Goal: Task Accomplishment & Management: Manage account settings

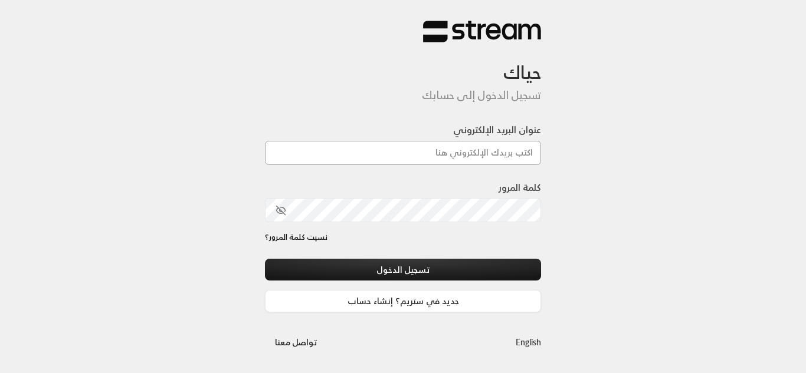
click at [392, 147] on input "عنوان البريد الإلكتروني" at bounding box center [403, 153] width 276 height 24
type input "[EMAIL_ADDRESS][DOMAIN_NAME]"
click at [323, 238] on link "نسيت كلمة المرور؟" at bounding box center [296, 238] width 63 height 12
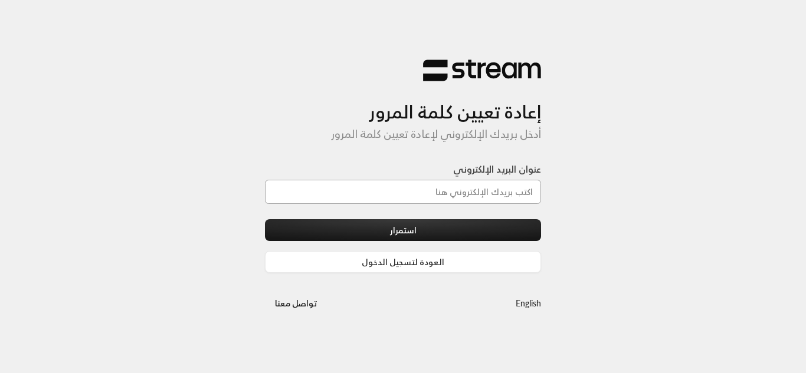
click at [417, 187] on input "عنوان البريد الإلكتروني" at bounding box center [403, 192] width 276 height 24
type input "[EMAIL_ADDRESS][DOMAIN_NAME]"
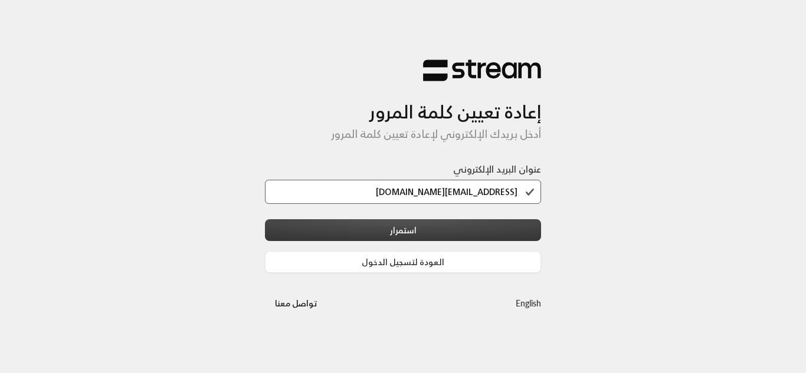
click at [402, 238] on button "استمرار" at bounding box center [403, 230] width 276 height 22
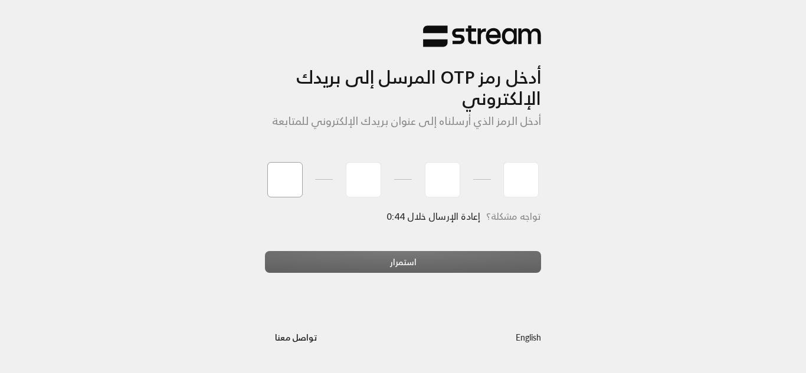
type input "6"
type input "7"
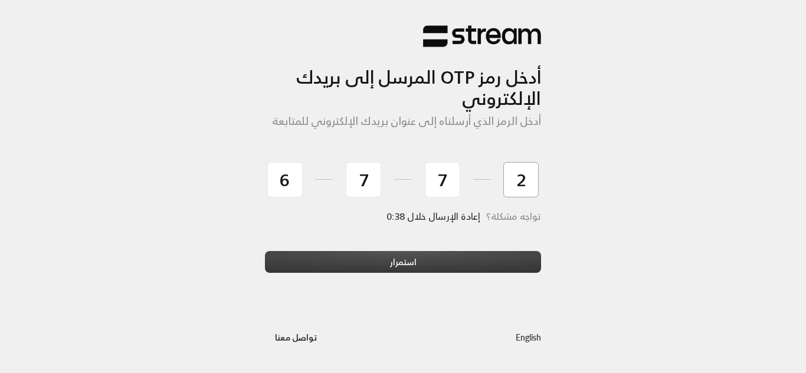
type input "2"
click at [359, 251] on button "استمرار" at bounding box center [403, 262] width 276 height 22
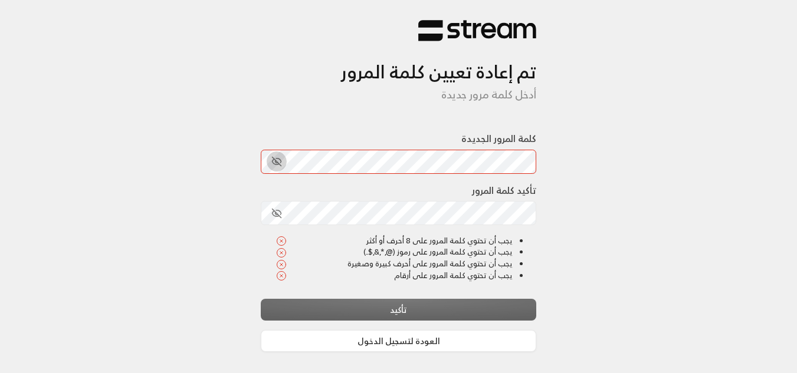
click at [278, 163] on icon "toggle password visibility" at bounding box center [276, 161] width 9 height 9
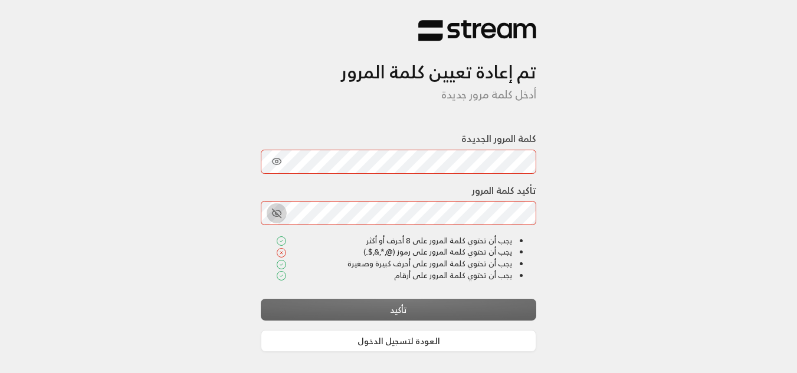
click at [273, 211] on icon "toggle password visibility" at bounding box center [276, 213] width 11 height 11
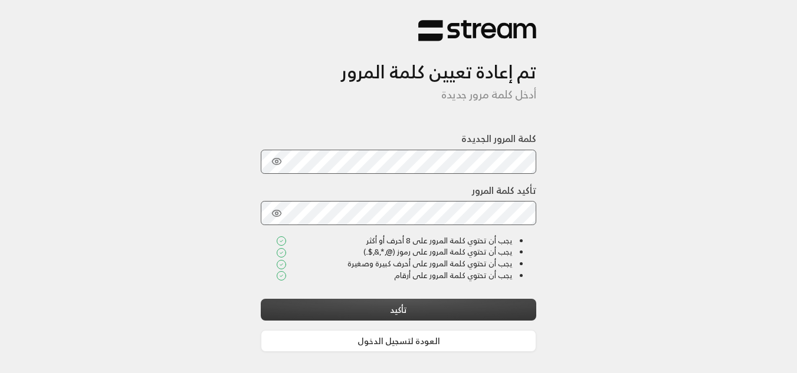
click at [414, 311] on button "تأكيد" at bounding box center [399, 310] width 276 height 22
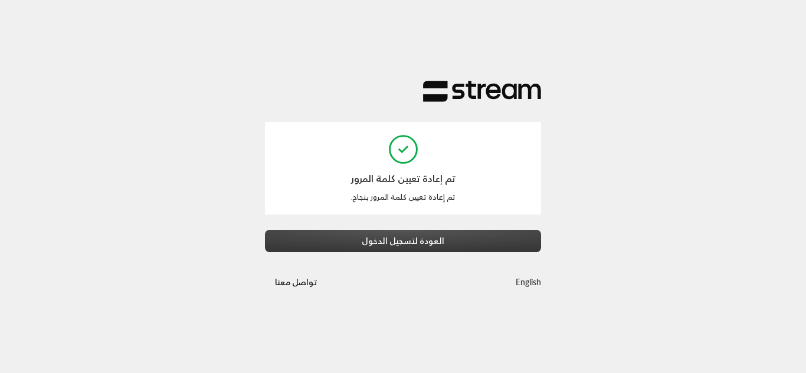
click at [362, 242] on button "العودة لتسجيل الدخول" at bounding box center [403, 241] width 276 height 22
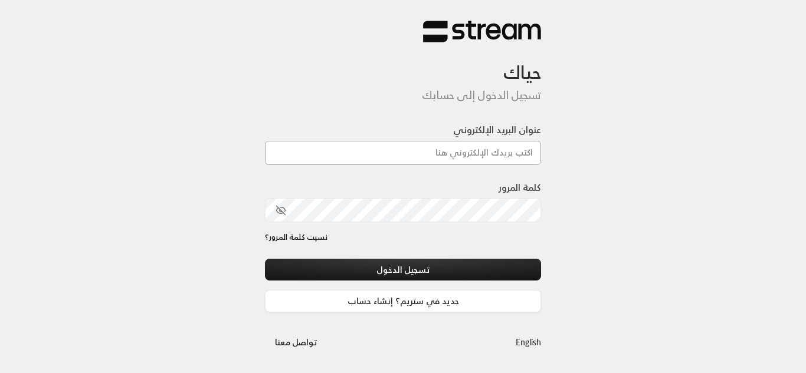
click at [414, 153] on input "عنوان البريد الإلكتروني" at bounding box center [403, 153] width 276 height 24
type input "[EMAIL_ADDRESS][DOMAIN_NAME]"
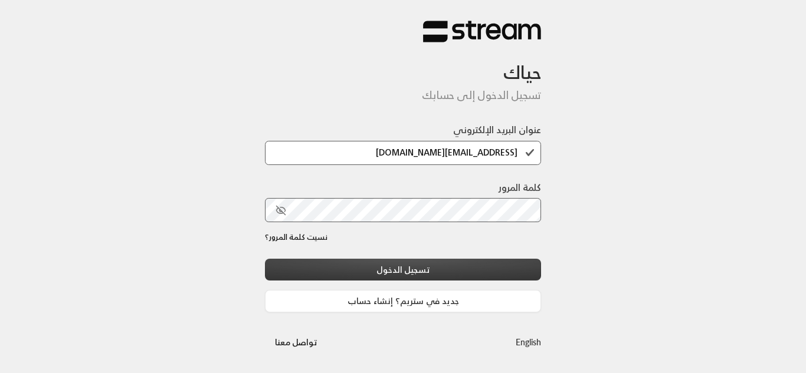
click at [382, 264] on button "تسجيل الدخول" at bounding box center [403, 270] width 276 height 22
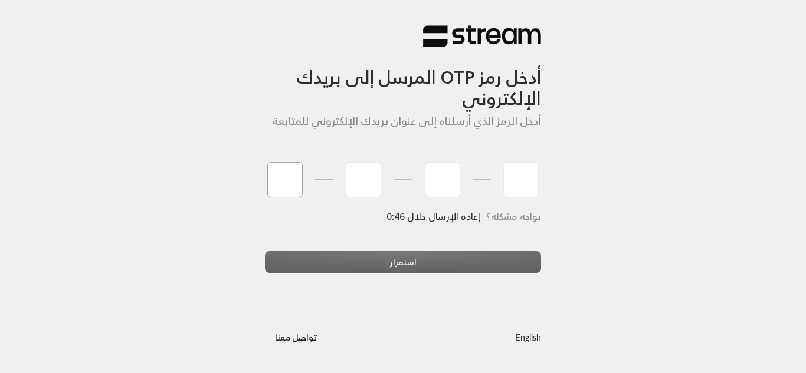
type input "0"
type input "4"
type input "0"
type input "1"
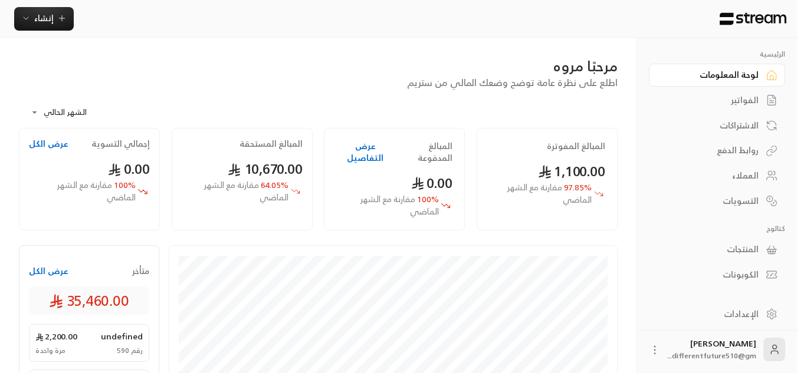
click at [746, 109] on link "الفواتير" at bounding box center [717, 100] width 136 height 23
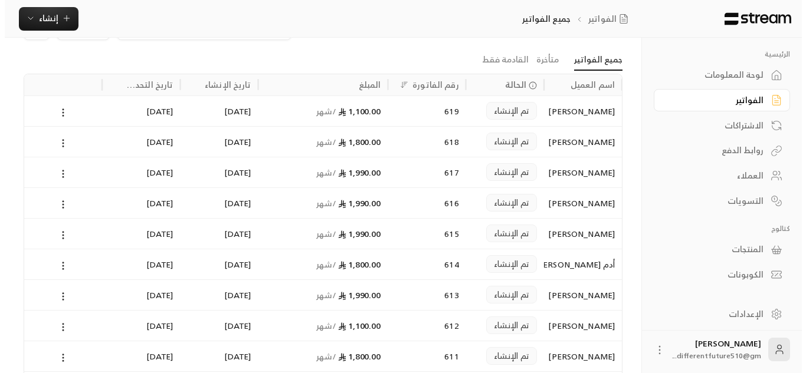
scroll to position [47, 0]
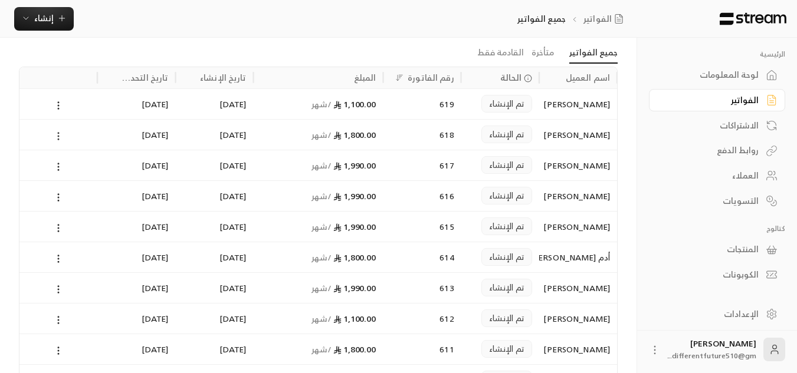
click at [59, 137] on icon at bounding box center [58, 136] width 11 height 11
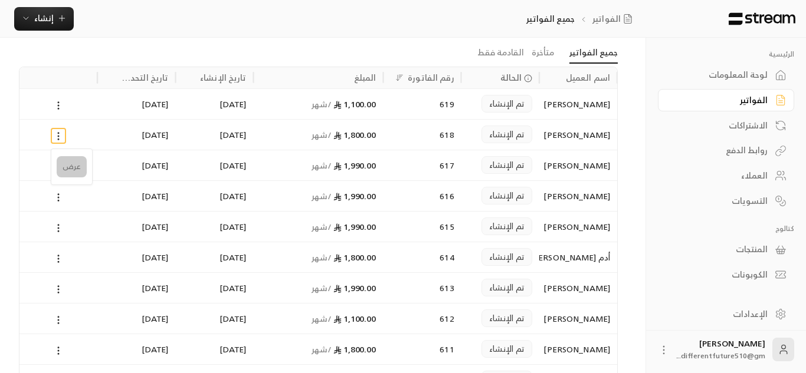
click at [69, 163] on li "عرض" at bounding box center [72, 166] width 30 height 21
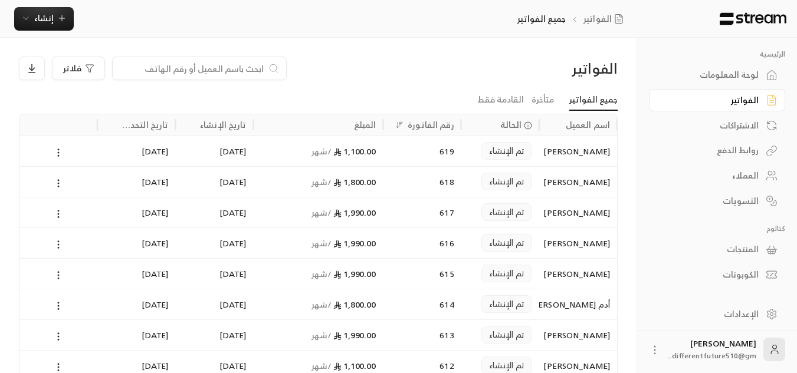
click at [63, 273] on icon at bounding box center [58, 275] width 11 height 11
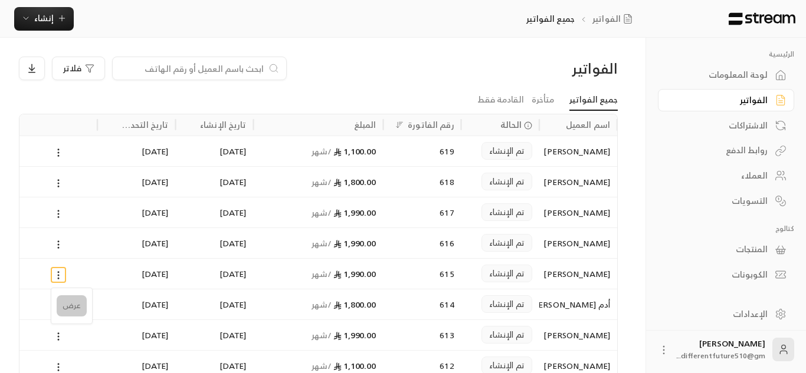
click at [70, 296] on li "عرض" at bounding box center [72, 305] width 30 height 21
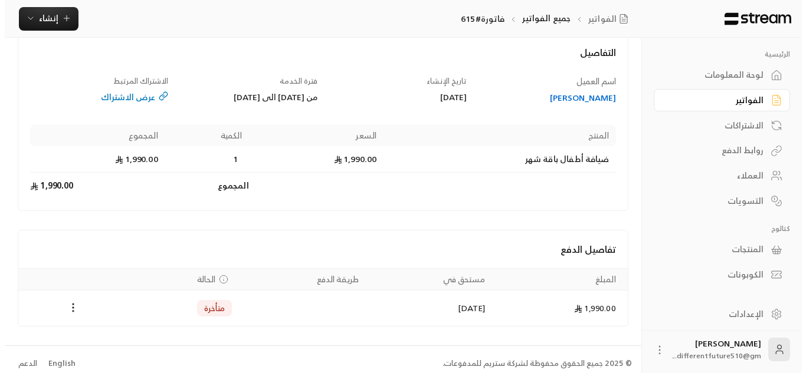
scroll to position [79, 0]
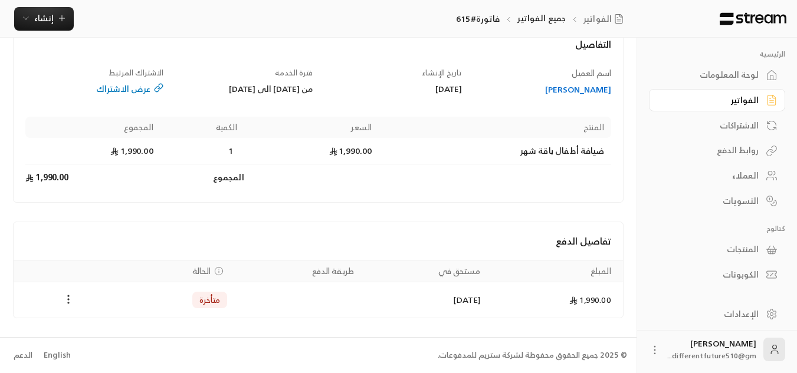
click at [66, 300] on icon "Payments" at bounding box center [69, 300] width 12 height 12
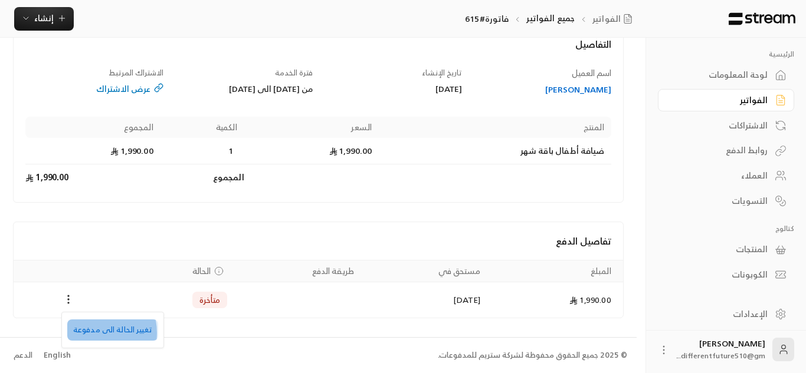
click at [91, 333] on li "تغيير الحالة الى مدفوعة" at bounding box center [112, 330] width 91 height 21
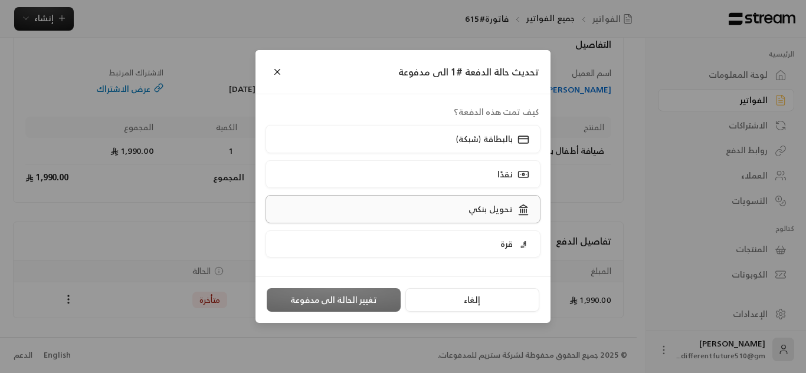
click at [357, 202] on label "تحويل بنكي" at bounding box center [402, 209] width 275 height 28
click at [367, 297] on button "تغيير الحالة الى مدفوعة" at bounding box center [334, 300] width 134 height 24
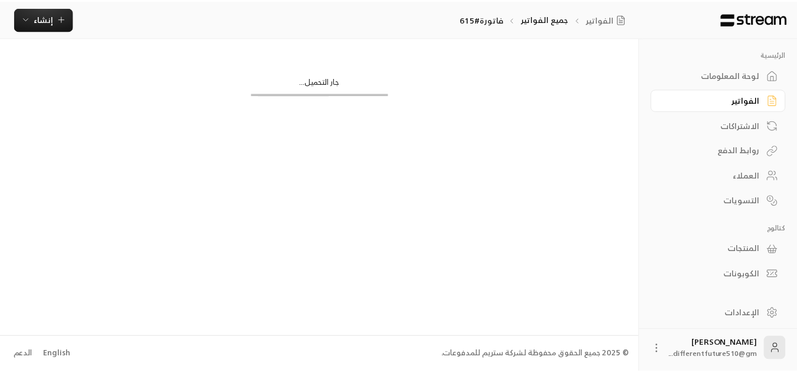
scroll to position [0, 0]
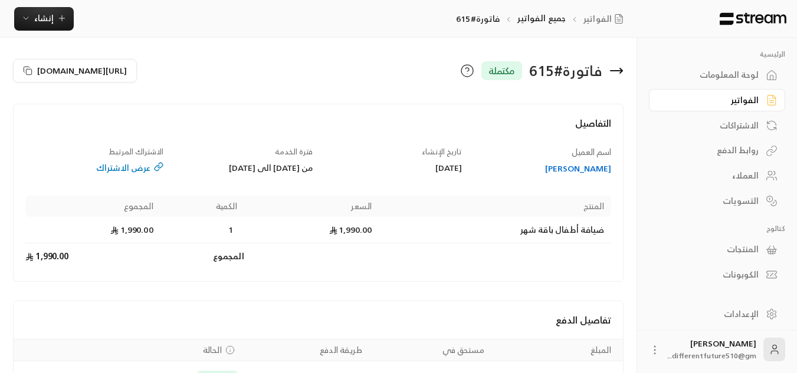
click at [696, 103] on div "الفواتير" at bounding box center [710, 100] width 95 height 12
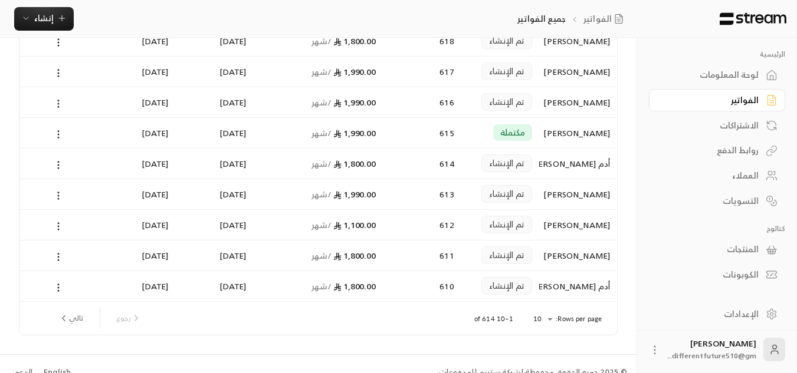
scroll to position [142, 0]
click at [74, 317] on button "تالي" at bounding box center [71, 318] width 34 height 20
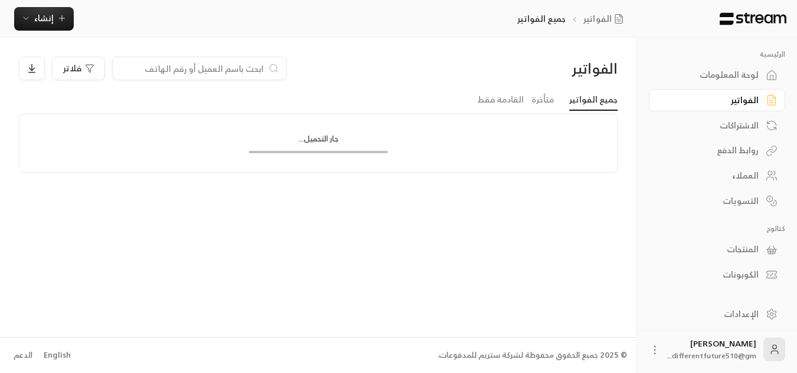
scroll to position [0, 0]
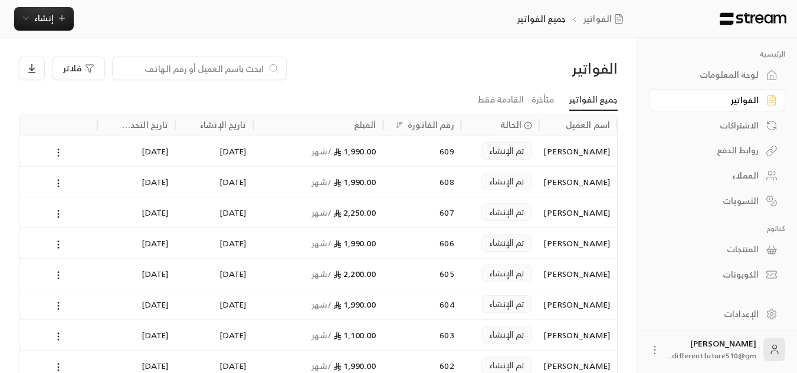
click at [53, 152] on icon at bounding box center [58, 152] width 11 height 11
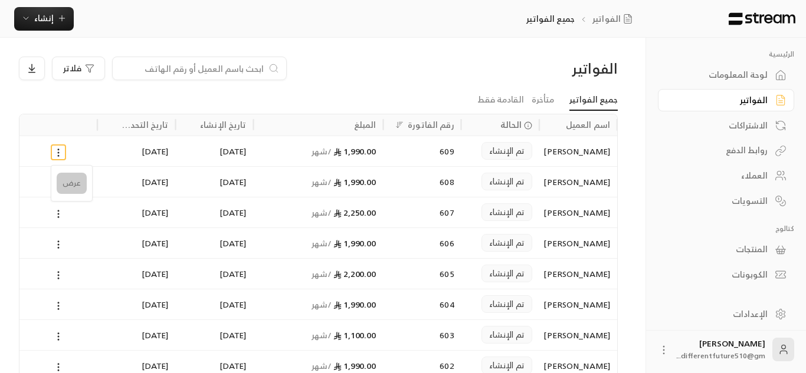
click at [68, 182] on li "عرض" at bounding box center [72, 183] width 30 height 21
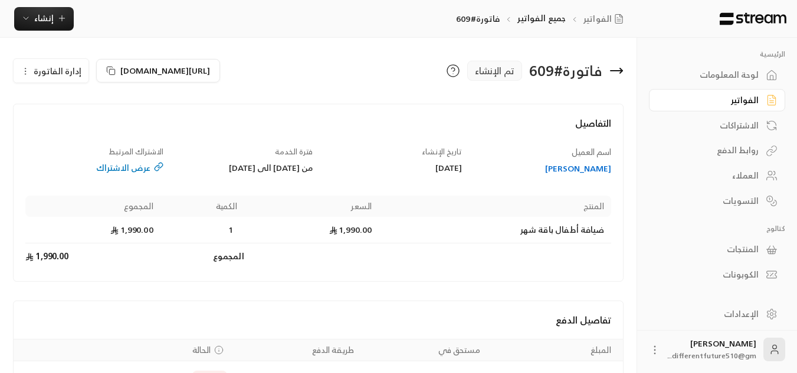
click at [26, 67] on icon "button" at bounding box center [25, 71] width 9 height 9
click at [54, 120] on link "إلغاء" at bounding box center [57, 126] width 73 height 21
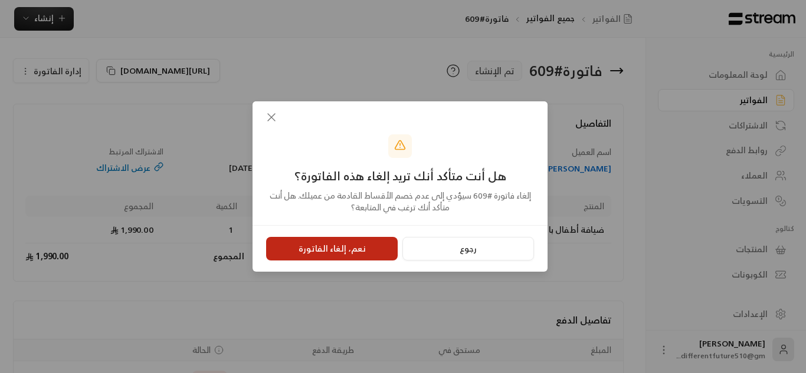
click at [328, 257] on button "نعم، إلغاء الفاتورة" at bounding box center [332, 249] width 132 height 24
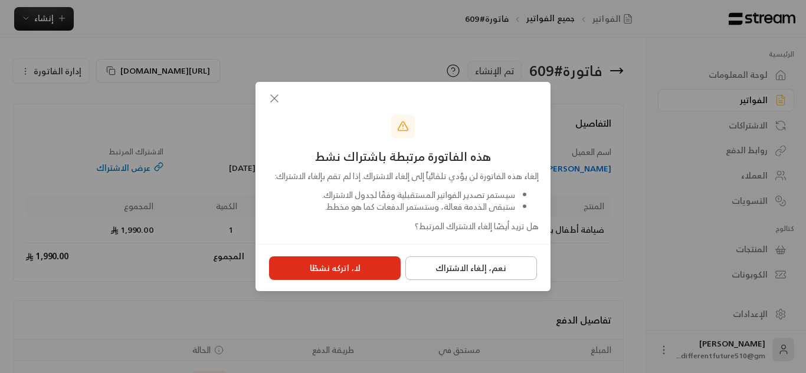
click at [427, 263] on button "نعم، إلغاء الاشتراك" at bounding box center [471, 269] width 132 height 24
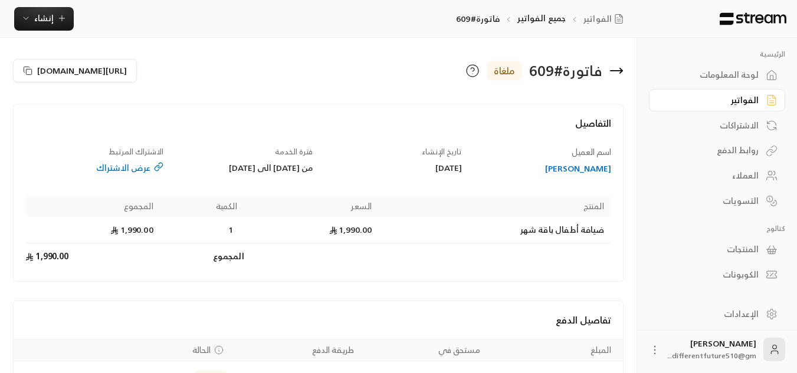
click at [694, 104] on div "الفواتير" at bounding box center [710, 100] width 95 height 12
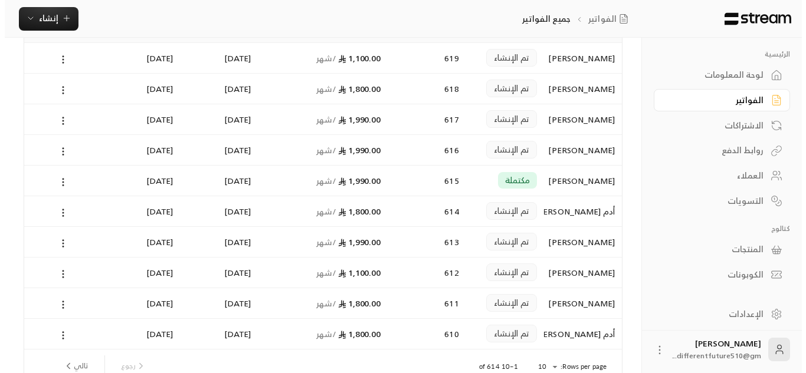
scroll to position [94, 0]
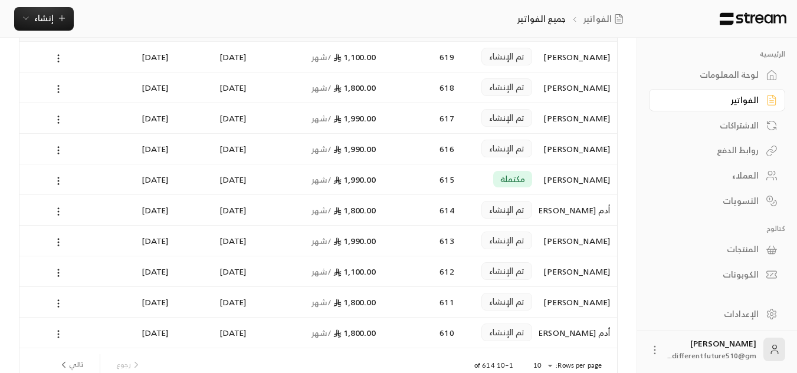
click at [60, 337] on icon at bounding box center [58, 334] width 11 height 11
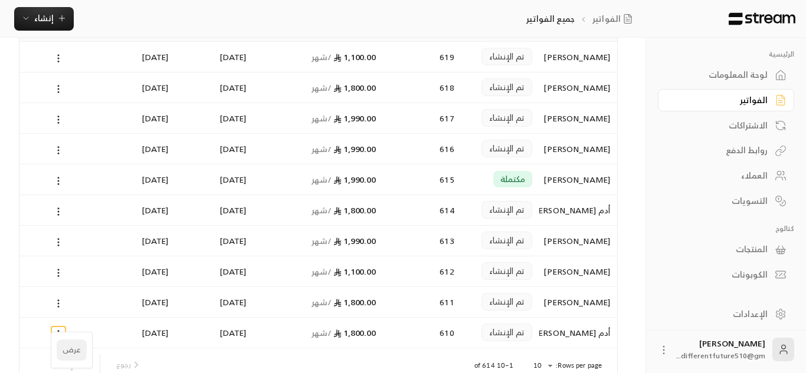
click at [74, 354] on li "عرض" at bounding box center [72, 350] width 30 height 21
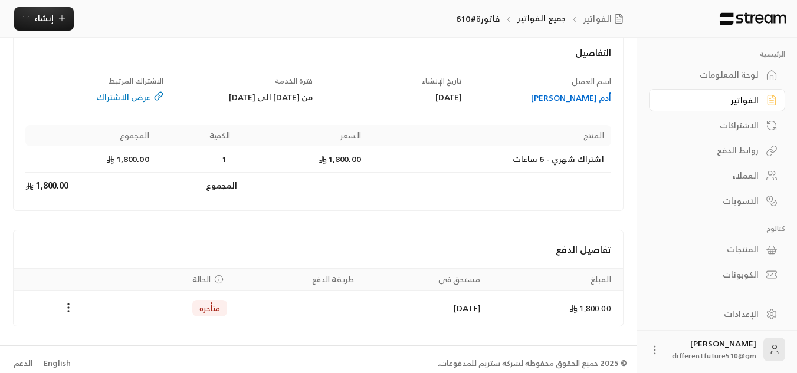
scroll to position [79, 0]
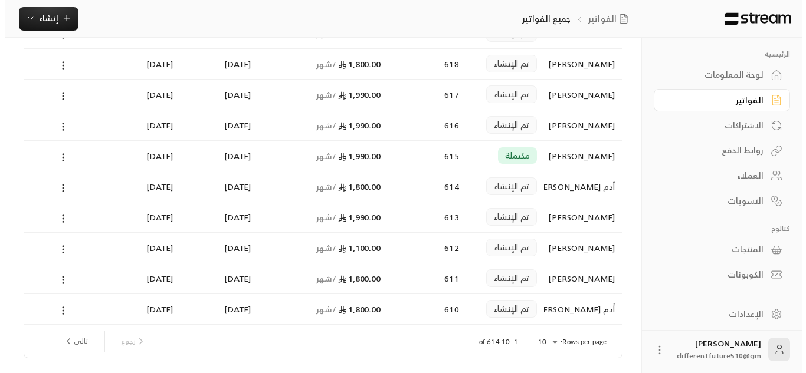
scroll to position [142, 0]
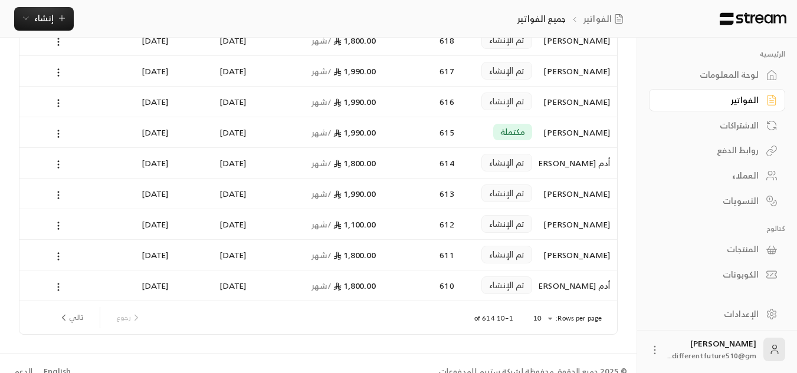
click at [58, 287] on circle at bounding box center [58, 287] width 1 height 1
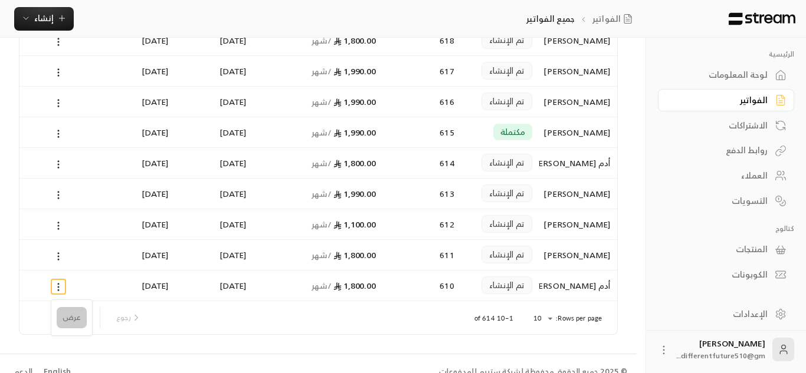
click at [69, 314] on li "عرض" at bounding box center [72, 317] width 30 height 21
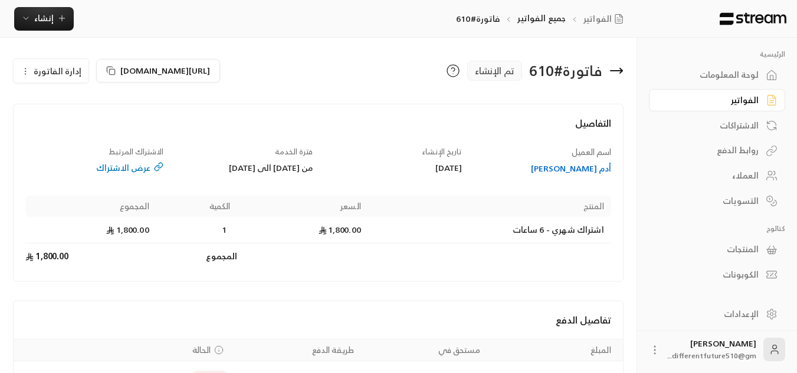
click at [30, 71] on icon "button" at bounding box center [25, 71] width 9 height 9
click at [74, 129] on span "إلغاء" at bounding box center [81, 125] width 15 height 9
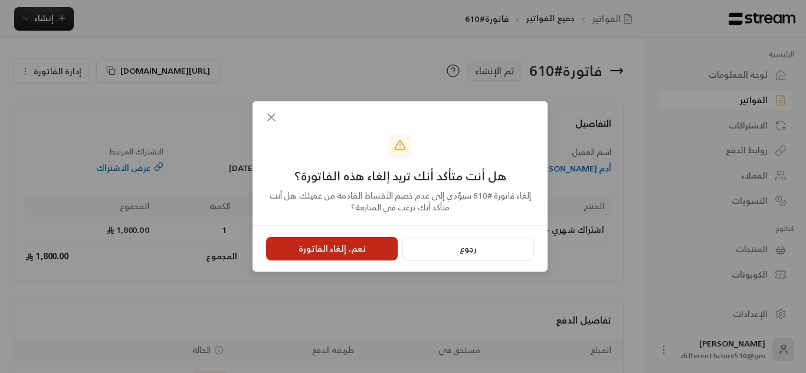
click at [362, 247] on button "نعم، إلغاء الفاتورة" at bounding box center [332, 249] width 132 height 24
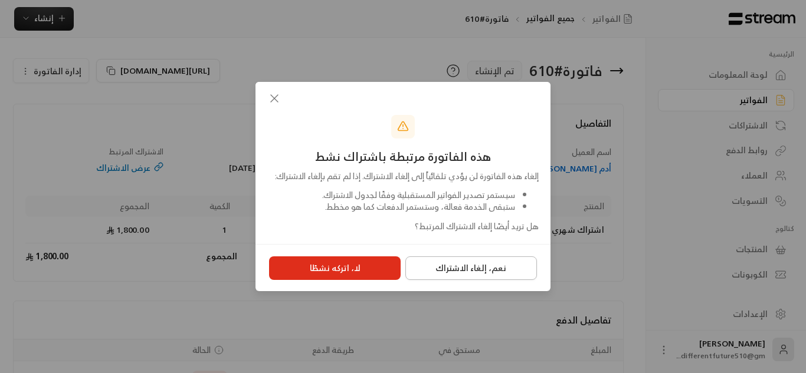
click at [441, 272] on button "نعم، إلغاء الاشتراك" at bounding box center [471, 269] width 132 height 24
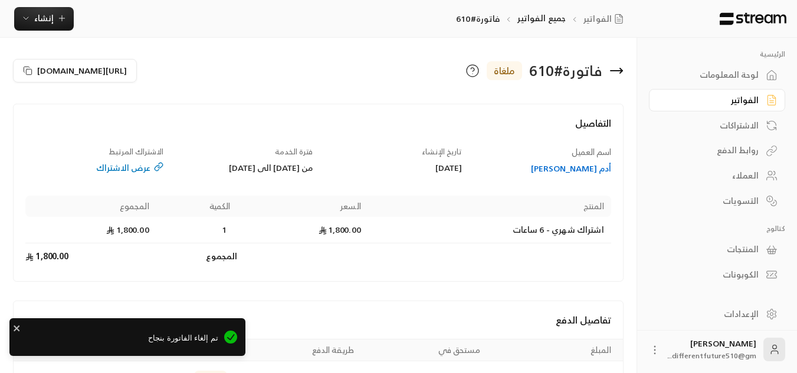
click at [713, 101] on div "الفواتير" at bounding box center [710, 100] width 95 height 12
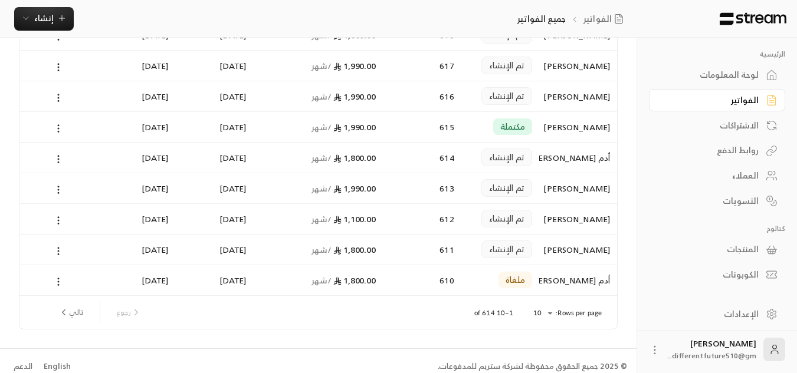
scroll to position [158, 0]
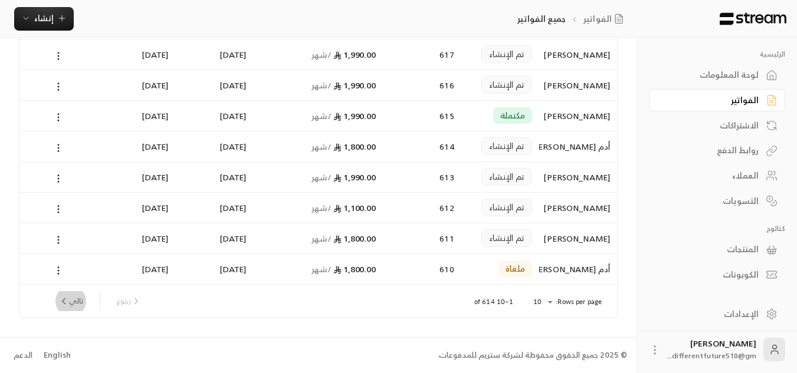
click at [74, 302] on button "تالي" at bounding box center [71, 301] width 34 height 20
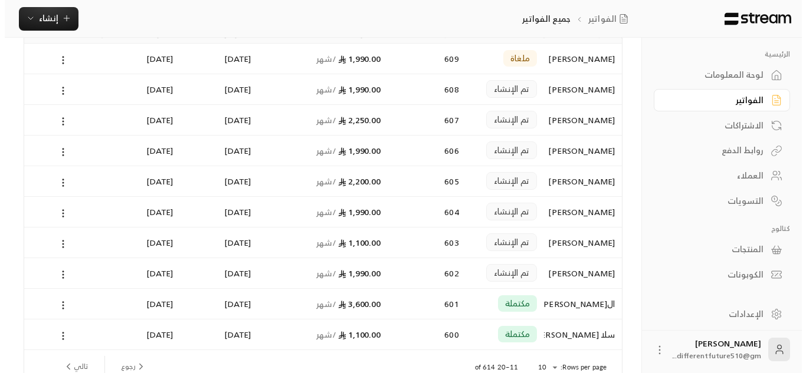
scroll to position [94, 0]
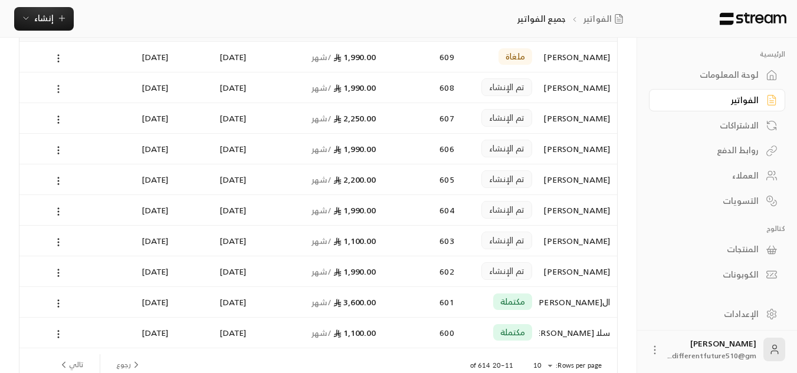
click at [56, 85] on icon at bounding box center [58, 89] width 11 height 11
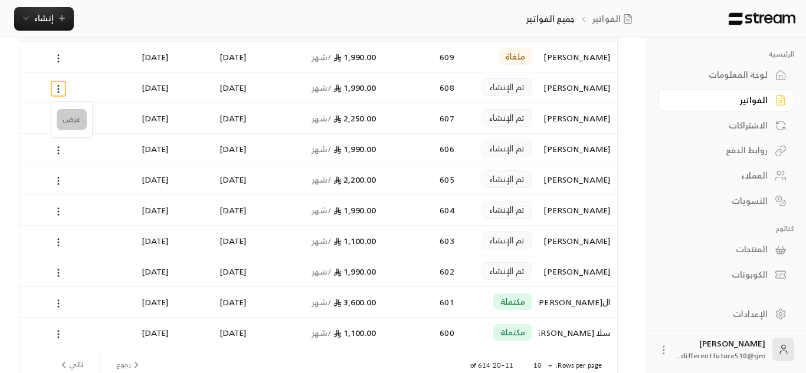
click at [70, 115] on li "عرض" at bounding box center [72, 119] width 30 height 21
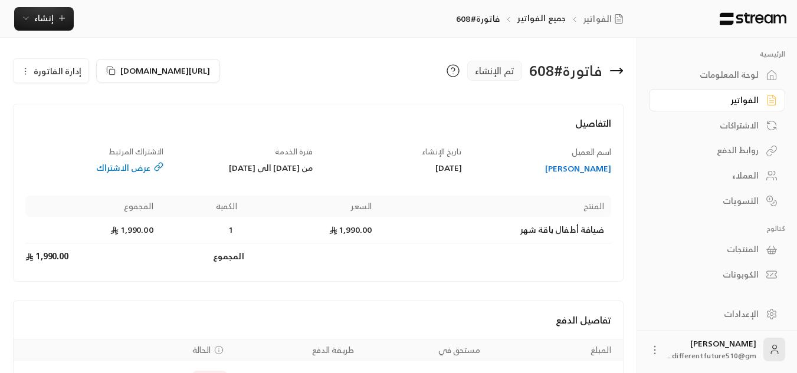
click at [25, 71] on circle "button" at bounding box center [25, 71] width 1 height 1
click at [61, 129] on link "إلغاء" at bounding box center [57, 126] width 73 height 21
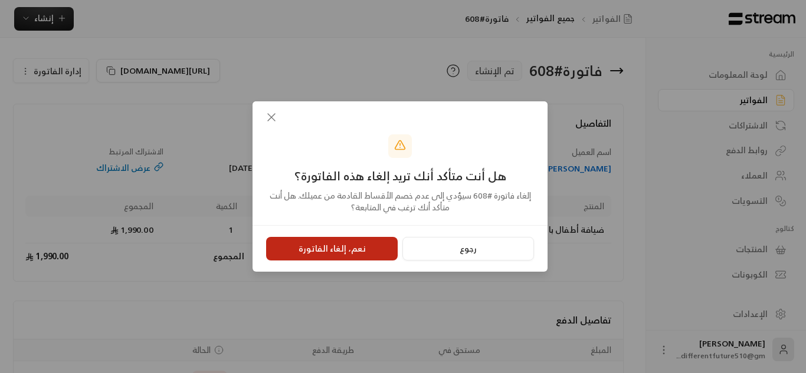
click at [373, 251] on button "نعم، إلغاء الفاتورة" at bounding box center [332, 249] width 132 height 24
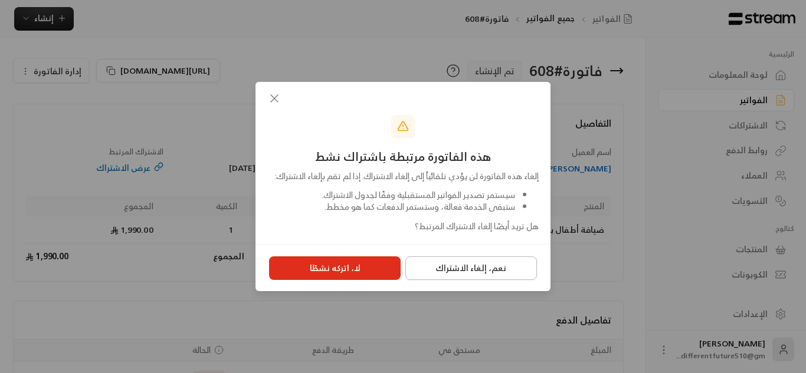
click at [452, 277] on button "نعم، إلغاء الاشتراك" at bounding box center [471, 269] width 132 height 24
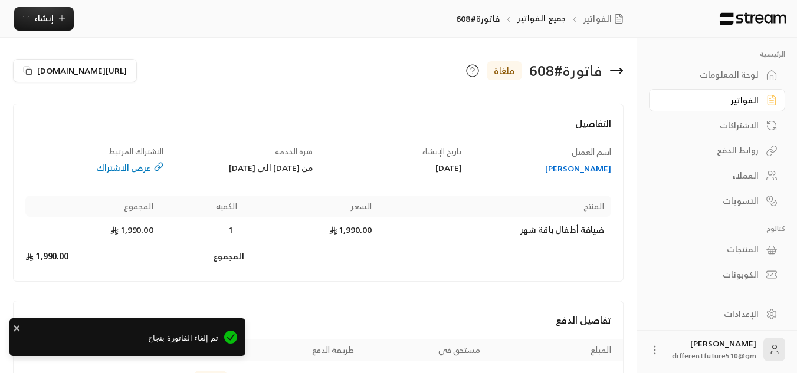
click at [714, 99] on div "الفواتير" at bounding box center [710, 100] width 95 height 12
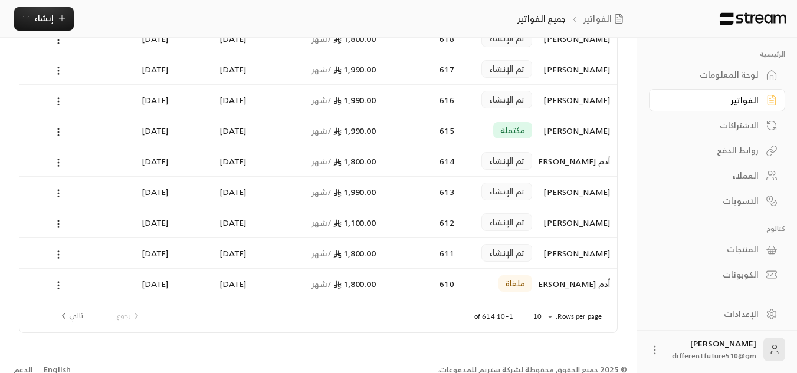
scroll to position [158, 0]
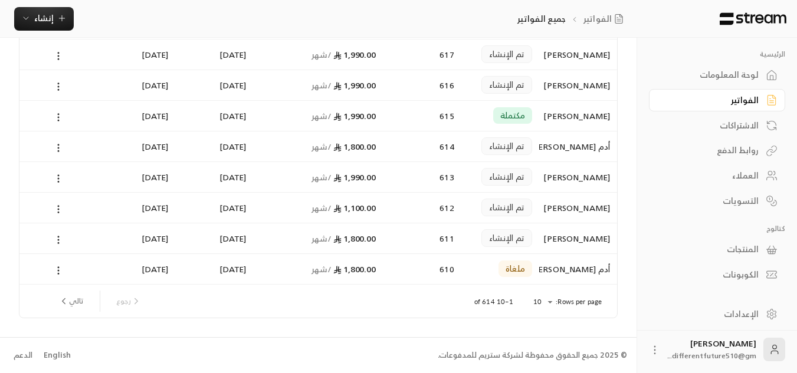
click at [70, 301] on button "تالي" at bounding box center [71, 301] width 34 height 20
click at [58, 178] on circle at bounding box center [58, 178] width 1 height 1
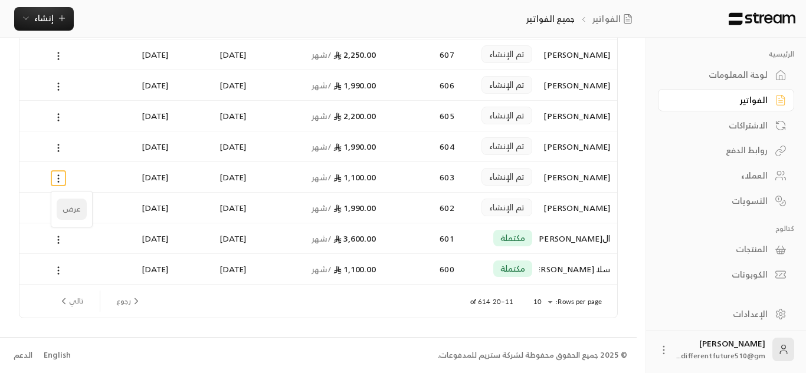
click at [74, 208] on li "عرض" at bounding box center [72, 209] width 30 height 21
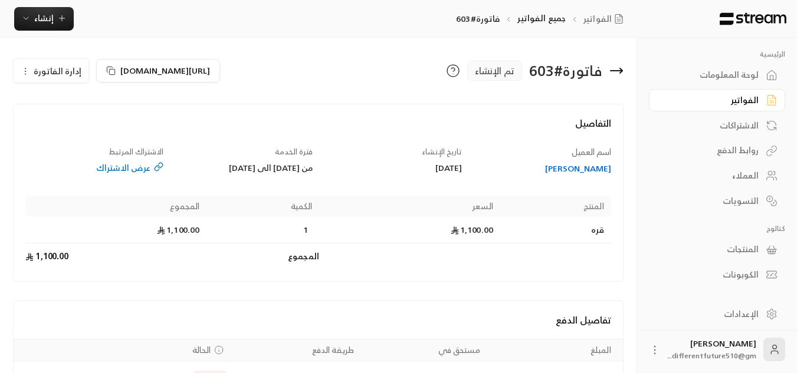
click at [26, 67] on icon "button" at bounding box center [25, 71] width 9 height 9
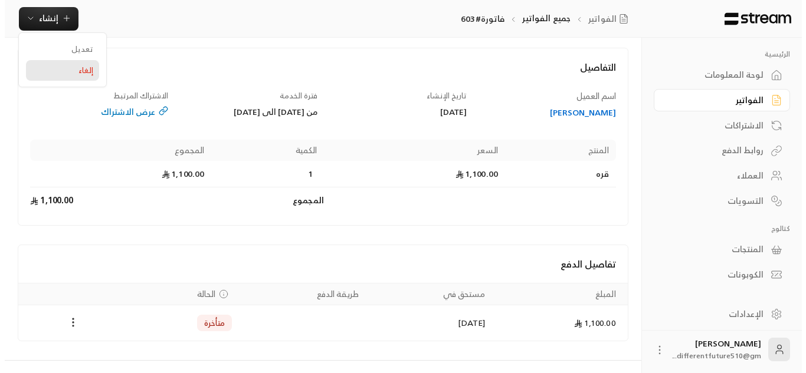
scroll to position [79, 0]
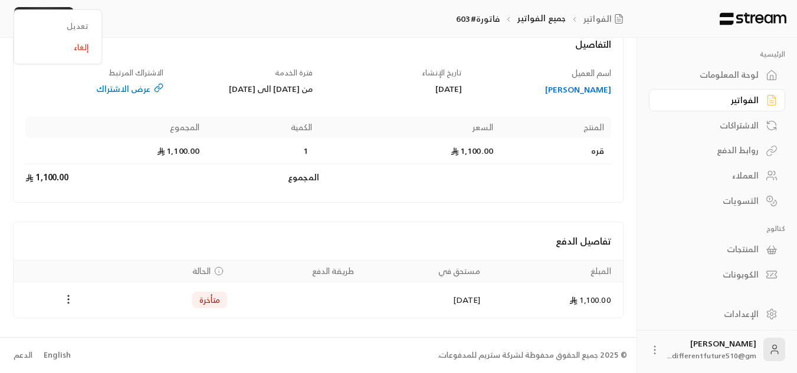
click at [64, 298] on icon "Payments" at bounding box center [69, 300] width 12 height 12
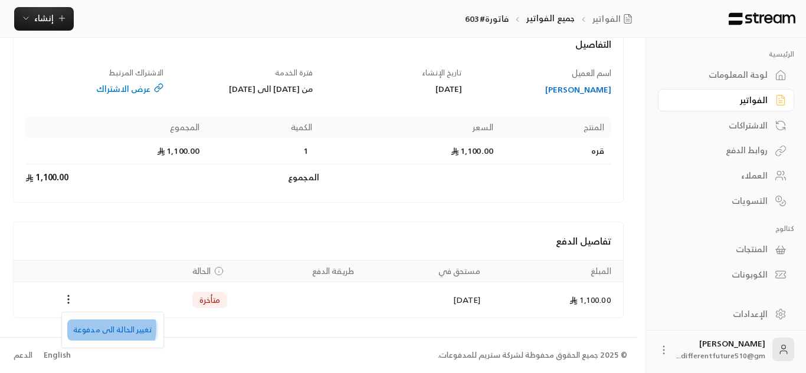
click at [98, 328] on li "تغيير الحالة الى مدفوعة" at bounding box center [112, 330] width 91 height 21
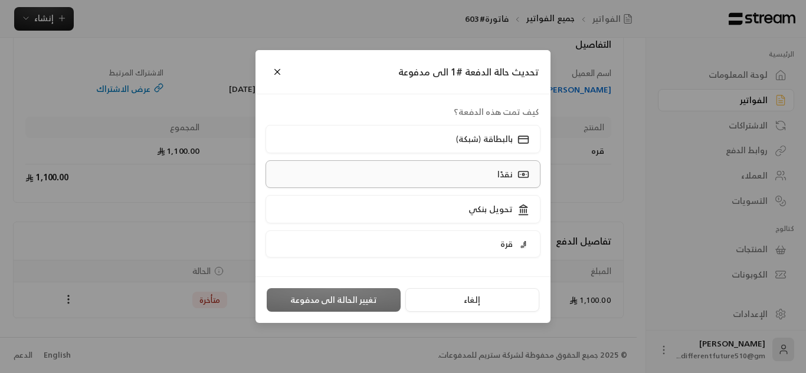
click at [409, 187] on label "نقدًا" at bounding box center [402, 174] width 275 height 28
click at [361, 300] on button "تغيير الحالة الى مدفوعة" at bounding box center [334, 300] width 134 height 24
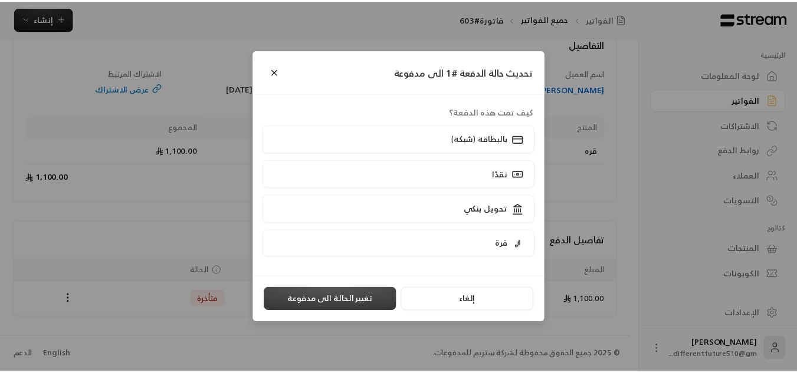
scroll to position [0, 0]
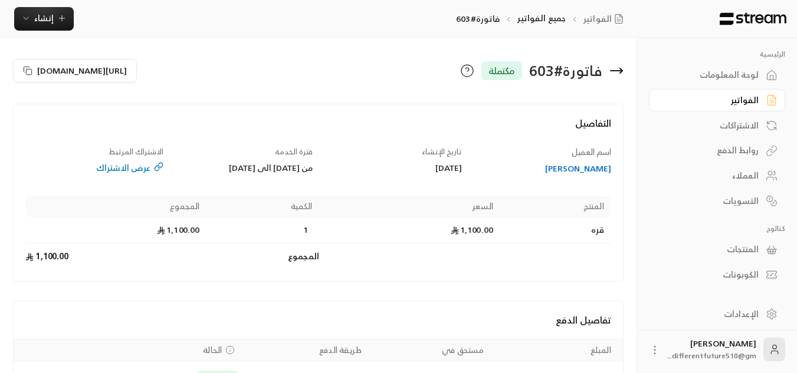
click at [699, 98] on div "الفواتير" at bounding box center [710, 100] width 95 height 12
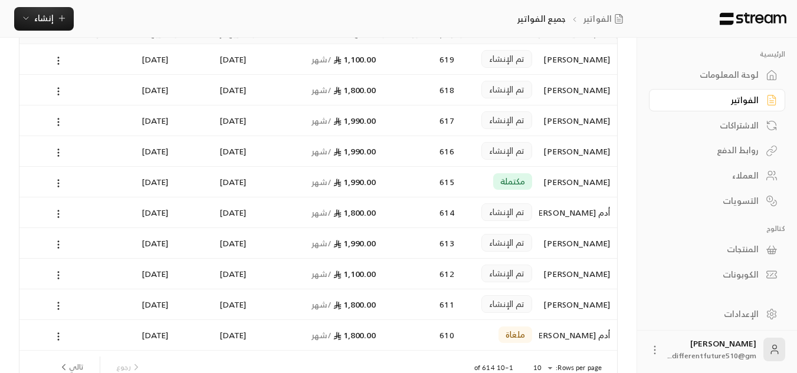
scroll to position [94, 0]
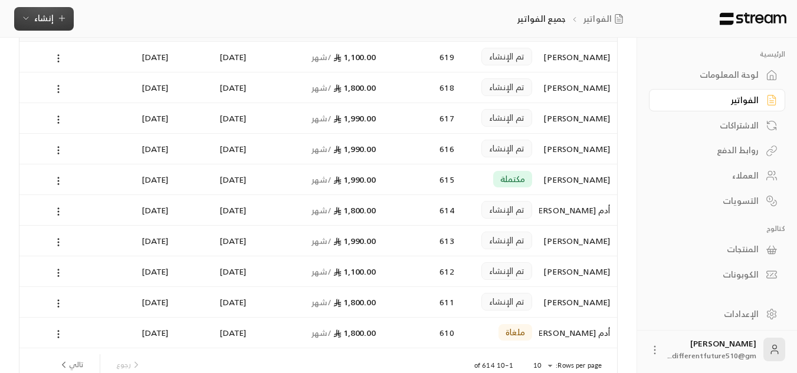
click at [57, 15] on icon "button" at bounding box center [61, 18] width 9 height 9
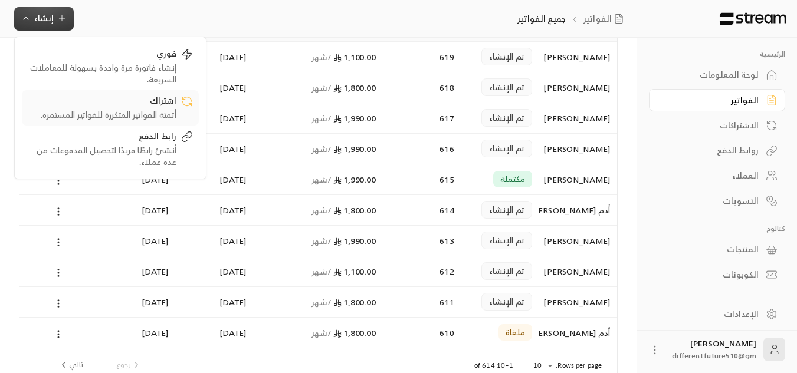
click at [162, 116] on div "أتمتة الفواتير المتكررة للفواتير المستمرة." at bounding box center [102, 115] width 149 height 12
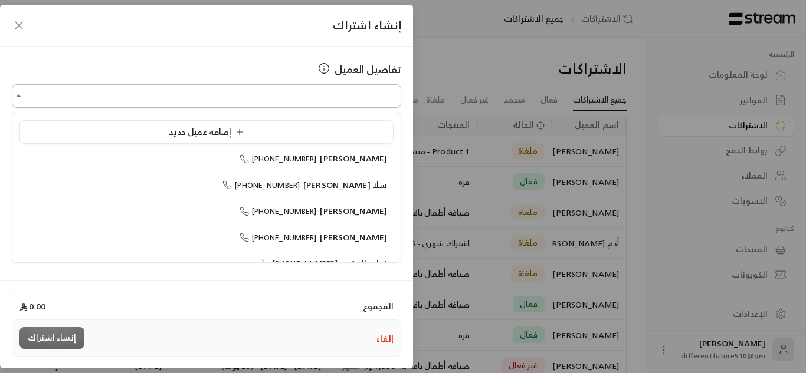
click at [241, 95] on input "اختر العميل" at bounding box center [206, 96] width 389 height 21
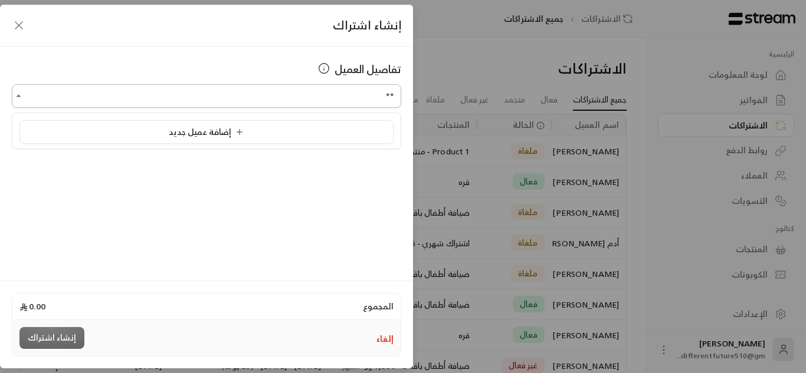
type input "*"
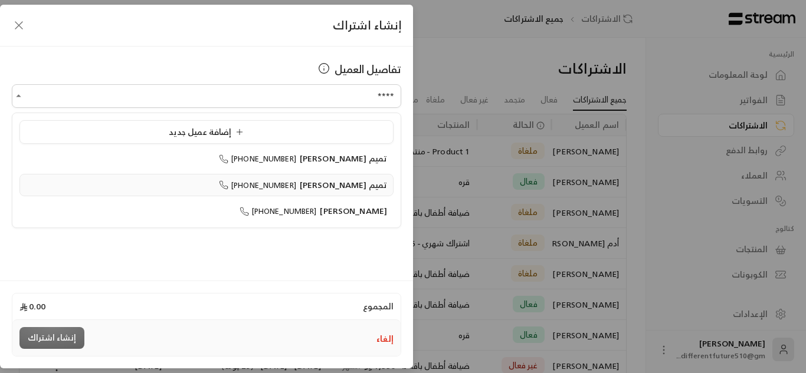
click at [270, 192] on span "[PHONE_NUMBER]" at bounding box center [257, 186] width 77 height 14
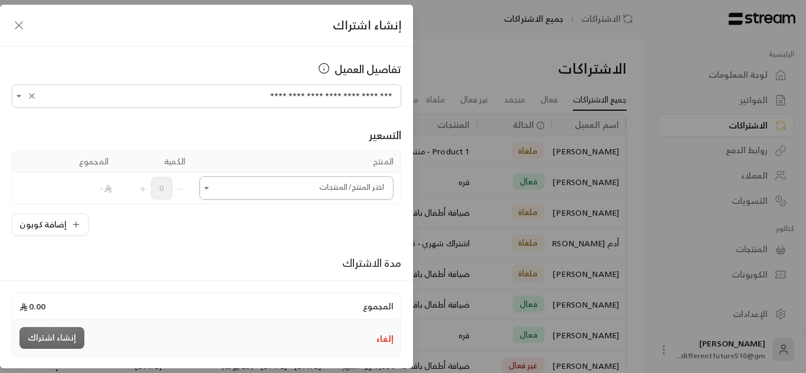
click at [210, 186] on icon "Open" at bounding box center [207, 188] width 12 height 12
type input "**********"
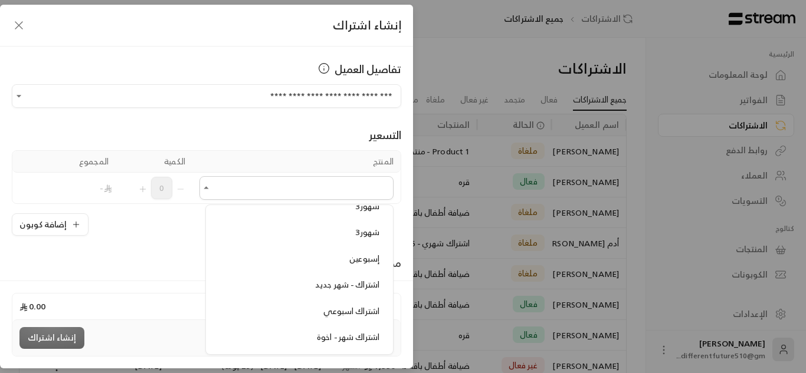
scroll to position [212, 0]
click at [250, 285] on div "اشتراك - شهر جديد" at bounding box center [299, 284] width 160 height 12
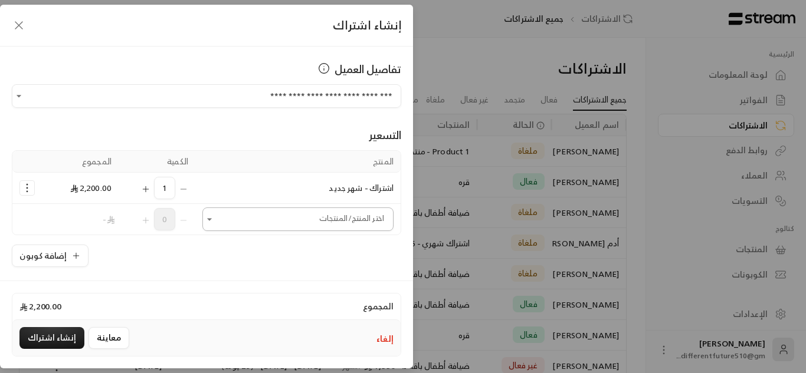
click at [215, 218] on icon "Open" at bounding box center [209, 219] width 12 height 12
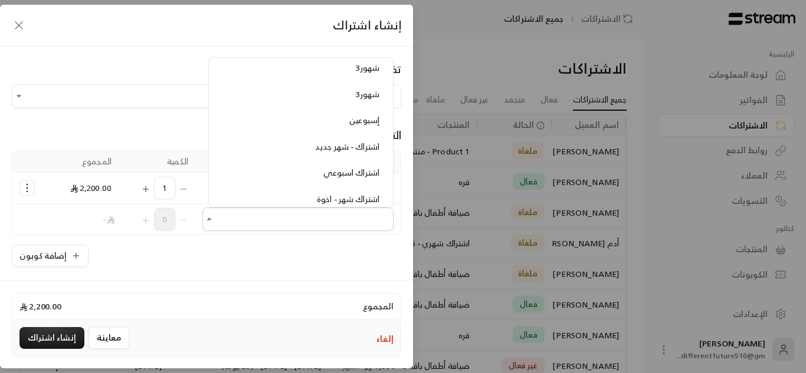
scroll to position [236, 0]
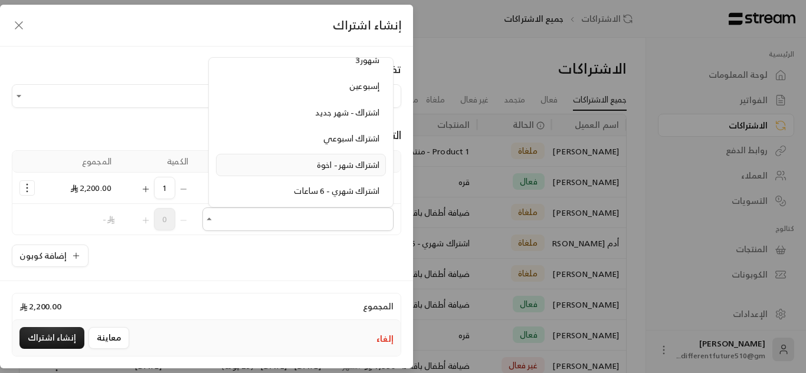
click at [246, 167] on div "اشتراك شهر - اخوة" at bounding box center [300, 165] width 157 height 12
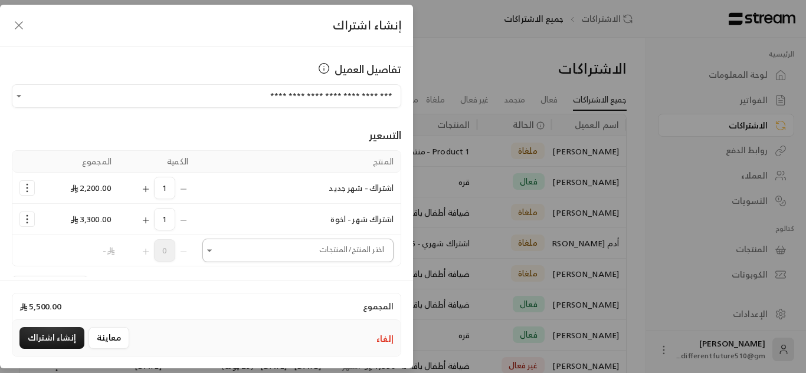
click at [215, 248] on icon "Open" at bounding box center [209, 251] width 12 height 12
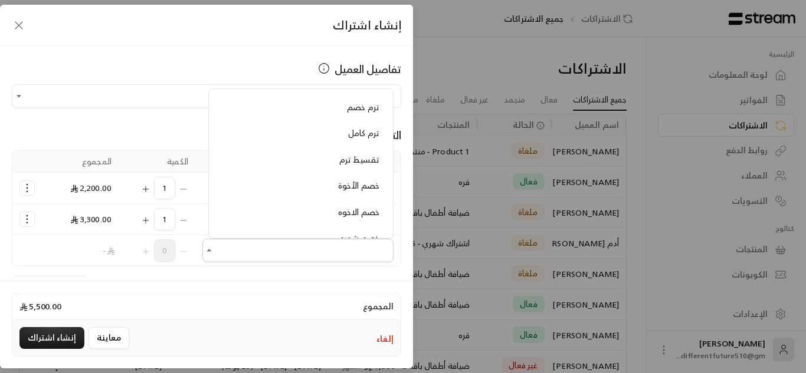
scroll to position [401, 0]
click at [236, 209] on div "خصم شهري" at bounding box center [300, 215] width 157 height 12
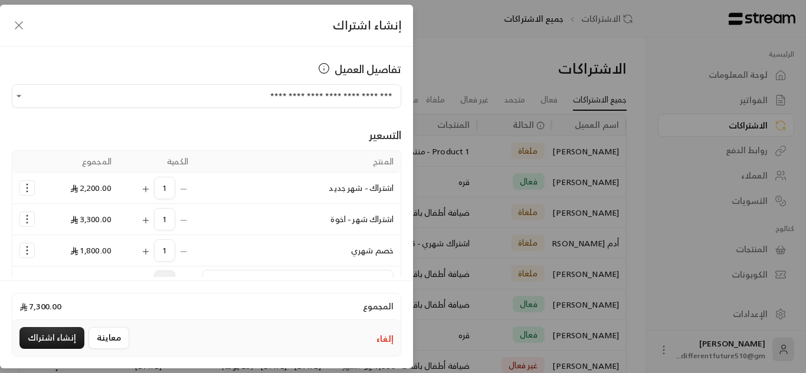
click at [217, 269] on td "اختر المنتج/المنتجات اختر المنتج/المنتجات" at bounding box center [297, 282] width 205 height 31
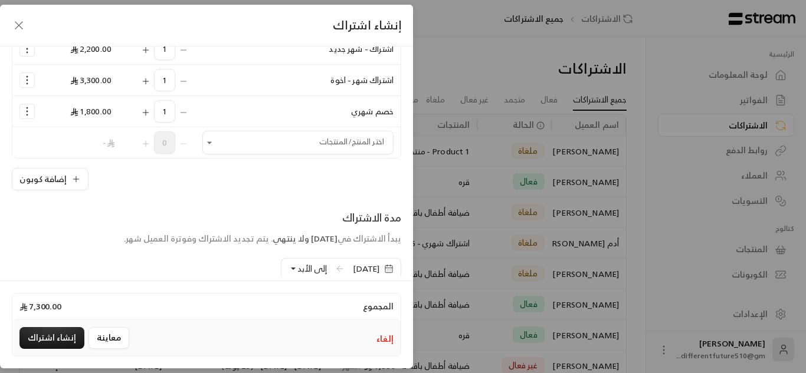
scroll to position [142, 0]
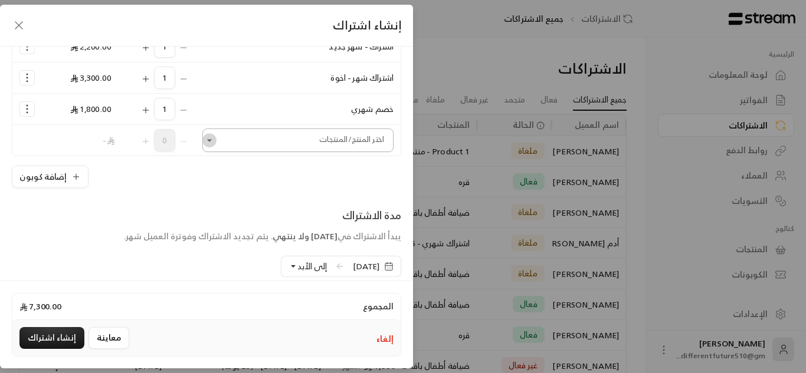
click at [212, 140] on icon "Open" at bounding box center [209, 140] width 5 height 2
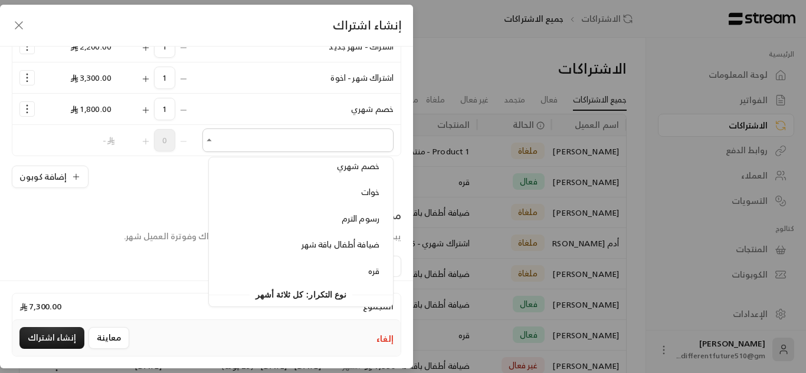
scroll to position [495, 0]
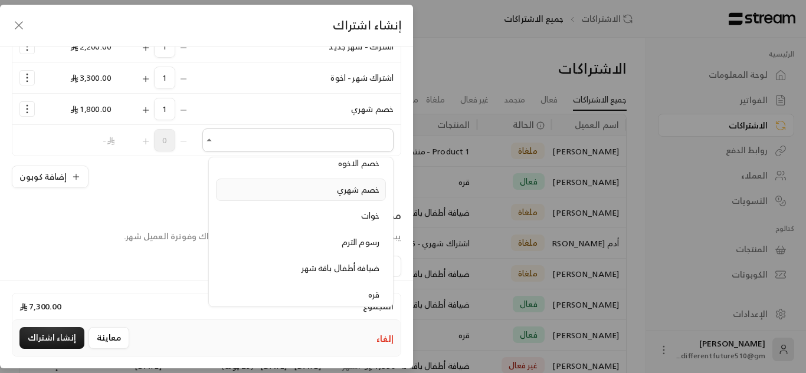
click at [278, 184] on div "خصم شهري" at bounding box center [300, 190] width 157 height 12
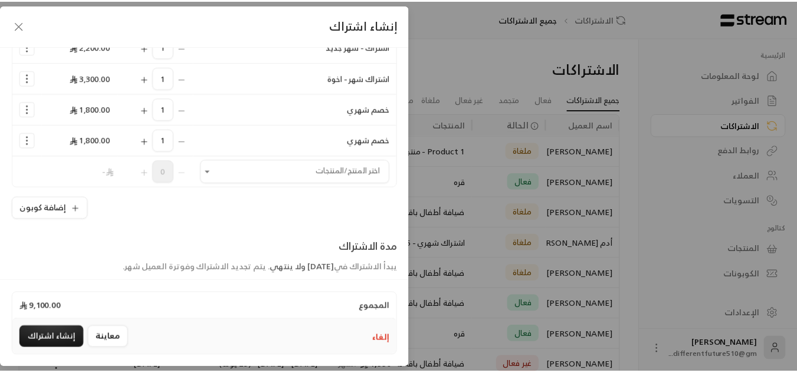
scroll to position [0, 0]
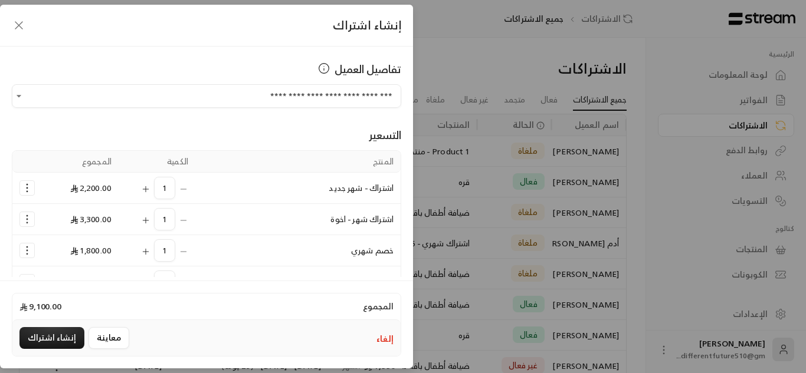
click at [33, 188] on icon "Selected Products" at bounding box center [27, 188] width 12 height 12
click at [57, 238] on link "إزالة المنتج" at bounding box center [64, 238] width 73 height 21
click at [32, 187] on icon "Selected Products" at bounding box center [27, 188] width 12 height 12
click at [57, 239] on link "إزالة المنتج" at bounding box center [64, 238] width 73 height 21
click at [28, 185] on circle "Selected Products" at bounding box center [27, 185] width 1 height 1
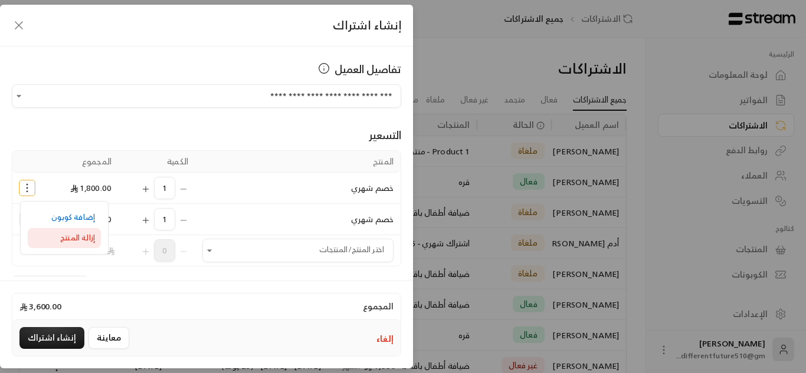
click at [68, 239] on span "إزالة المنتج" at bounding box center [77, 238] width 35 height 14
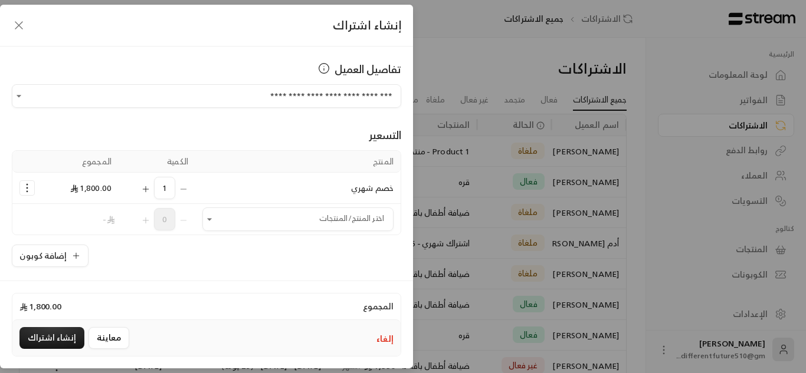
click at [32, 184] on icon "Selected Products" at bounding box center [27, 188] width 12 height 12
click at [68, 237] on span "إزالة المنتج" at bounding box center [77, 238] width 35 height 14
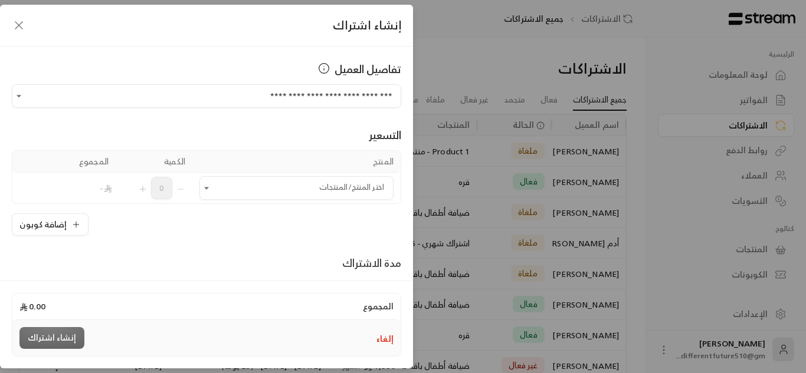
click at [22, 25] on icon "button" at bounding box center [19, 25] width 14 height 14
